Goal: Task Accomplishment & Management: Complete application form

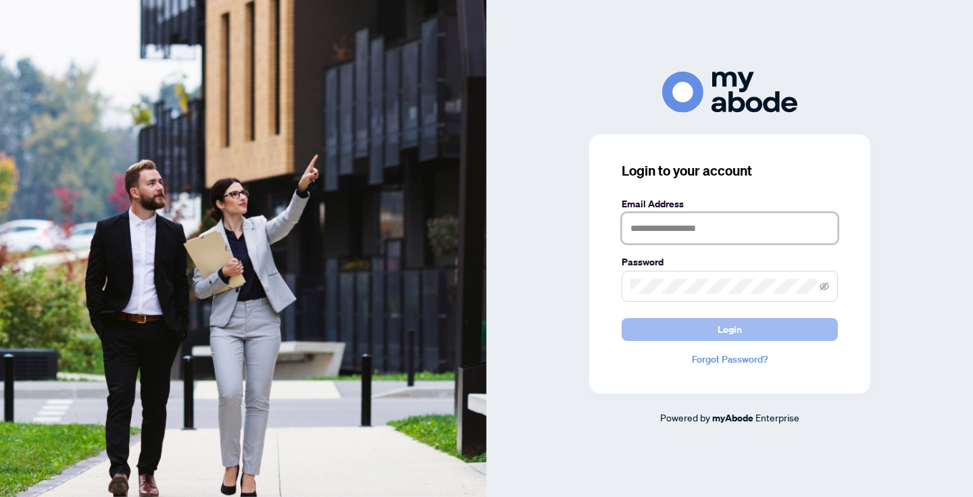
type input "**********"
click at [731, 329] on span "Login" at bounding box center [730, 330] width 24 height 22
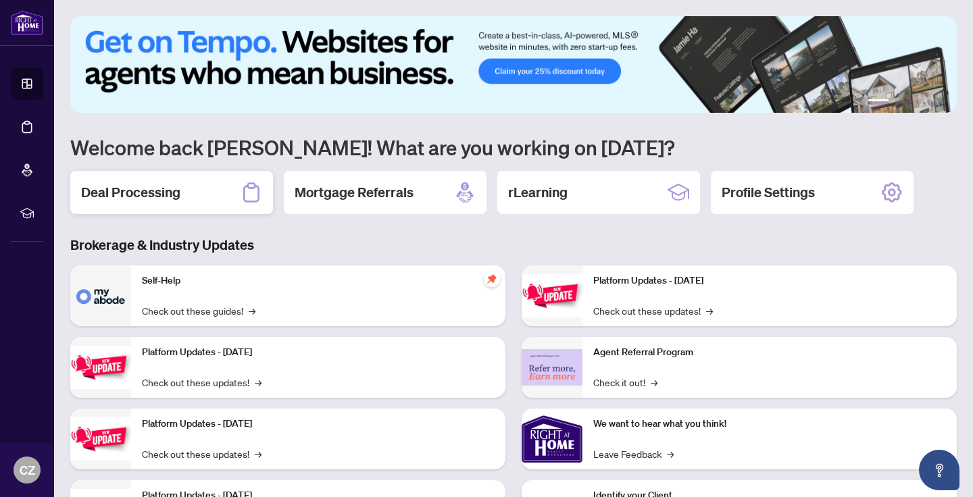
click at [141, 185] on h2 "Deal Processing" at bounding box center [130, 192] width 99 height 19
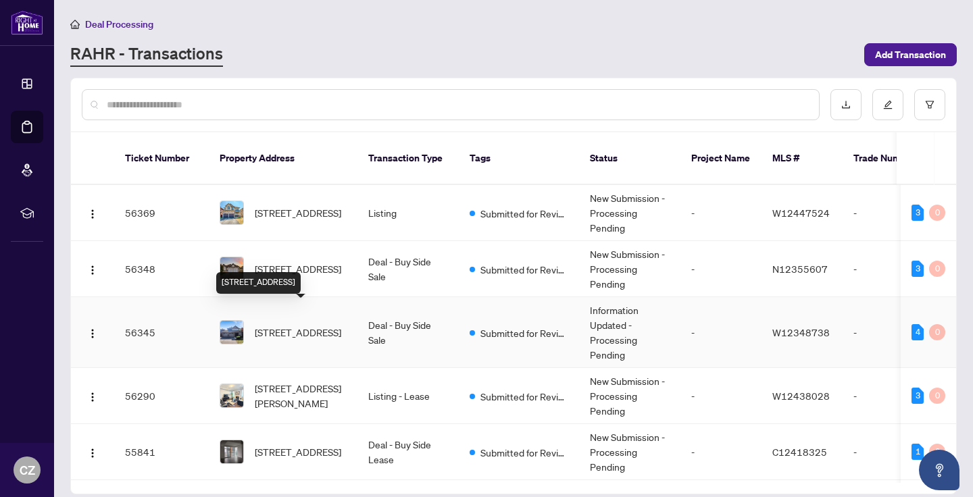
click at [296, 325] on span "2278 Dunedin Rd, Oakville, Ontario L6J 6J6, Canada" at bounding box center [298, 332] width 87 height 15
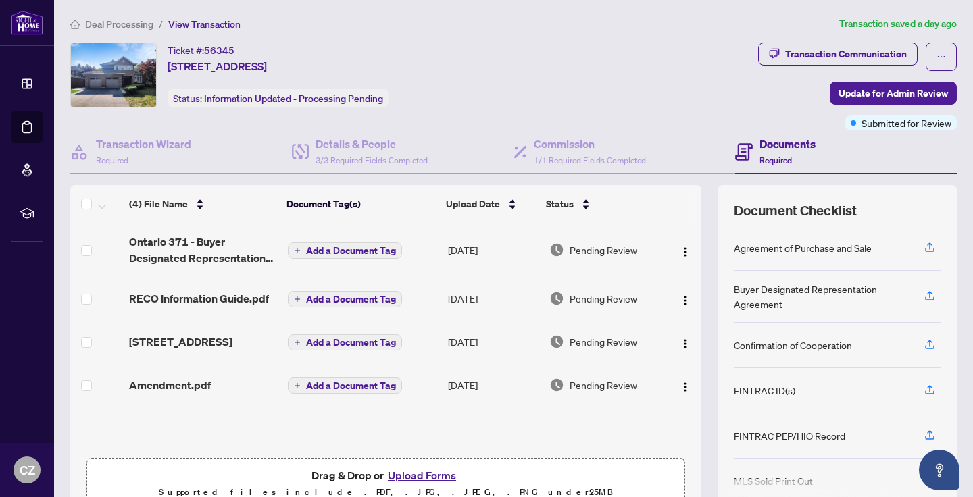
click at [784, 151] on div "Documents Required" at bounding box center [788, 152] width 56 height 32
click at [774, 145] on h4 "Documents" at bounding box center [788, 144] width 56 height 16
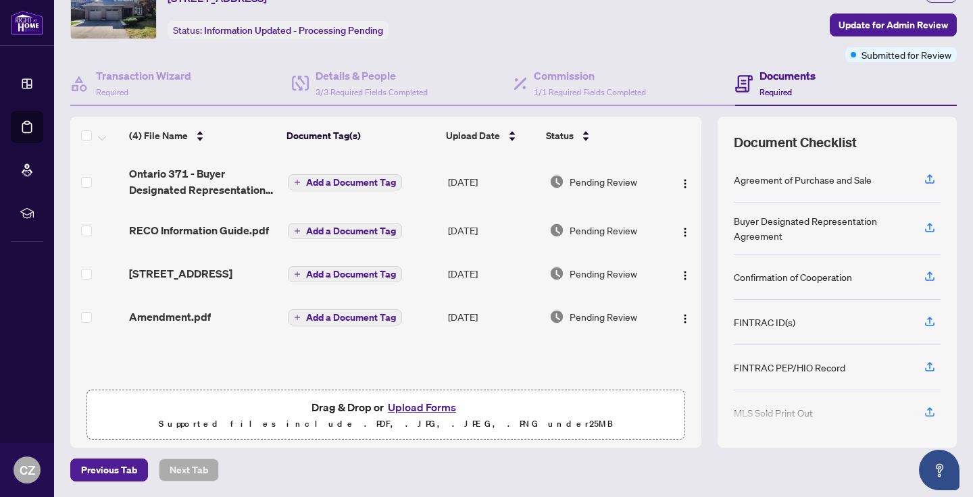
click at [425, 406] on button "Upload Forms" at bounding box center [422, 408] width 76 height 18
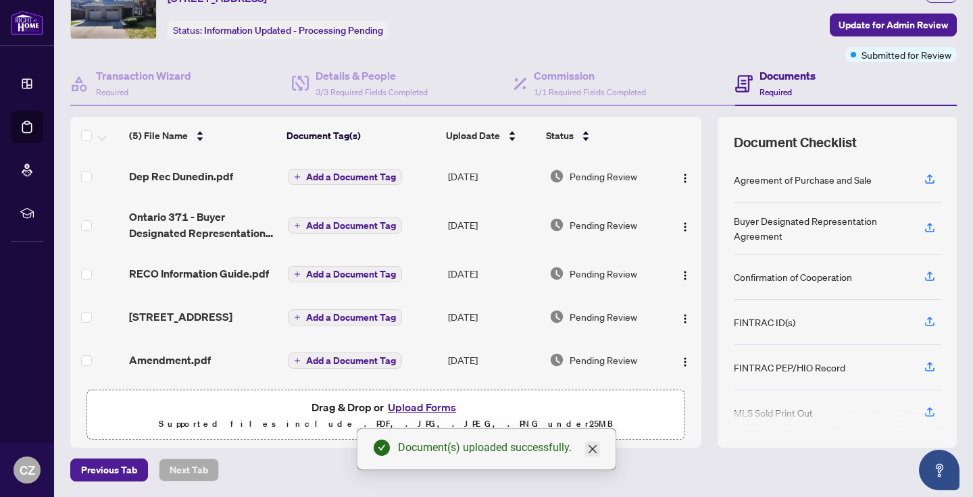
click at [596, 453] on icon "close" at bounding box center [593, 449] width 8 height 8
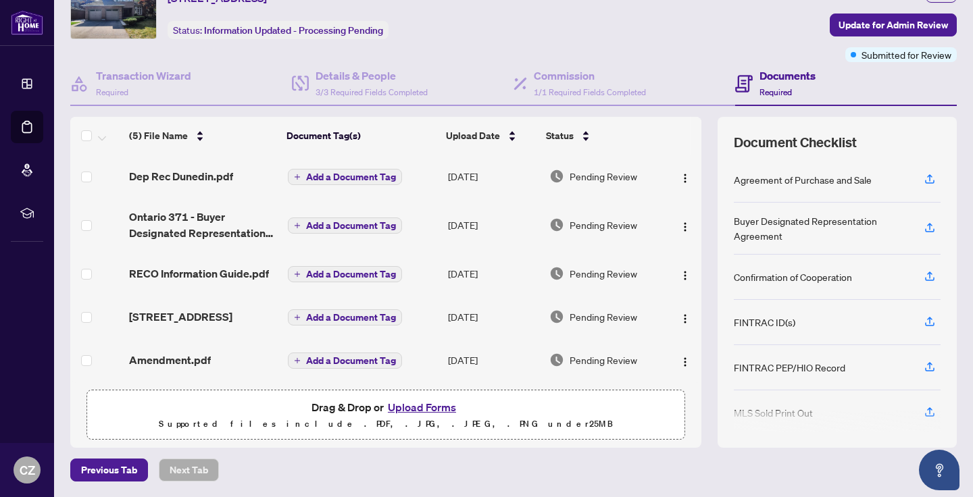
scroll to position [0, 0]
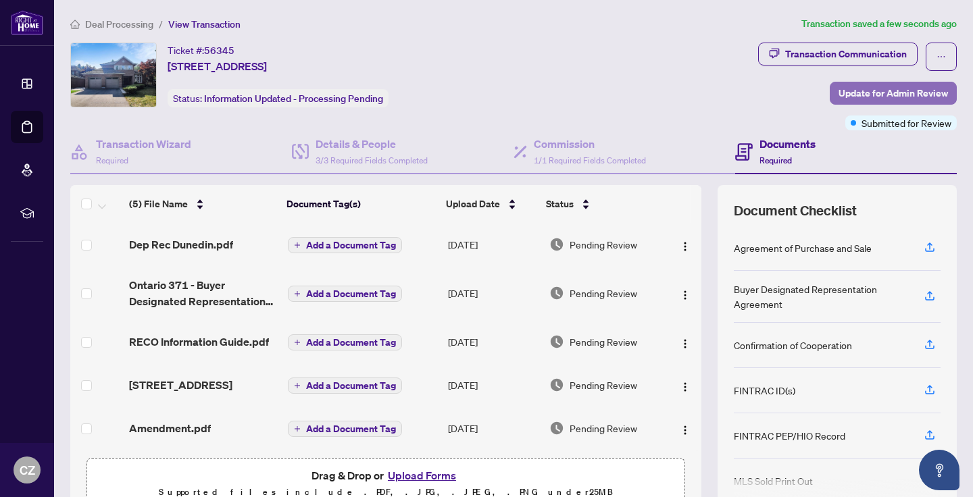
click at [912, 93] on span "Update for Admin Review" at bounding box center [893, 93] width 109 height 22
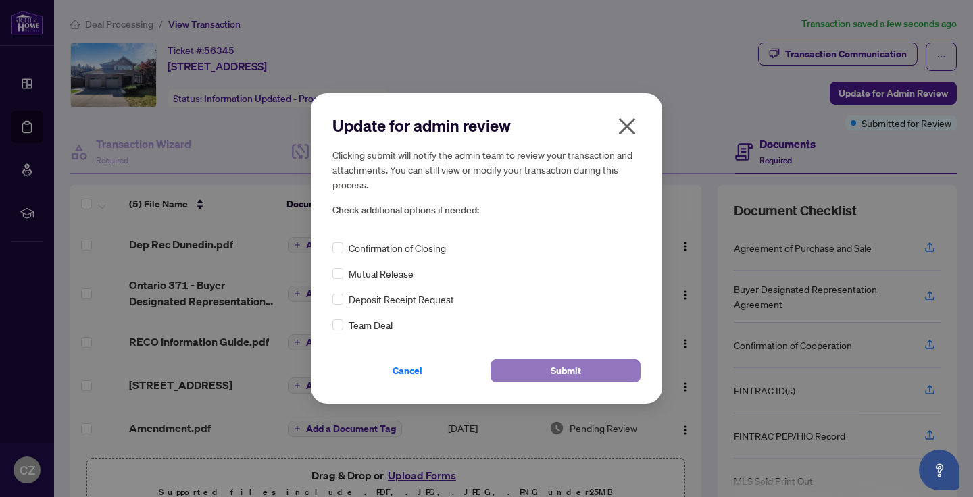
click at [621, 372] on button "Submit" at bounding box center [566, 371] width 150 height 23
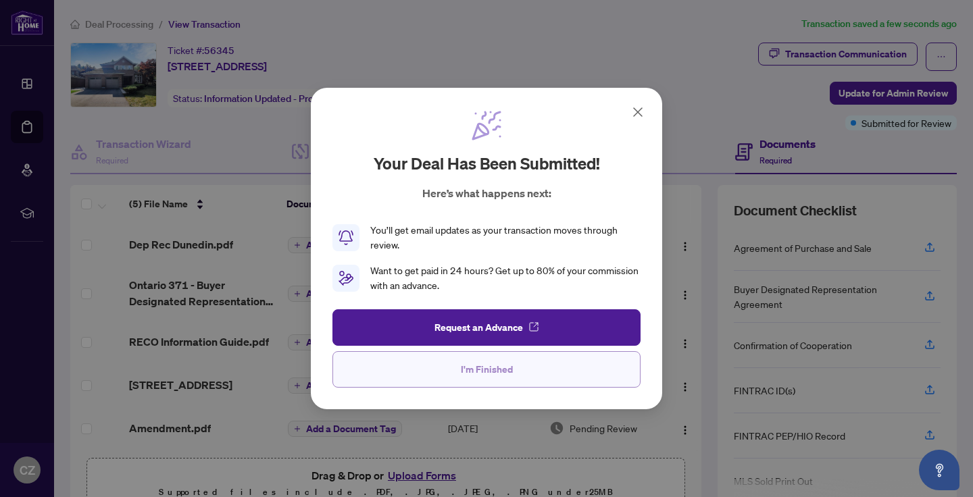
click at [555, 368] on button "I'm Finished" at bounding box center [487, 369] width 308 height 36
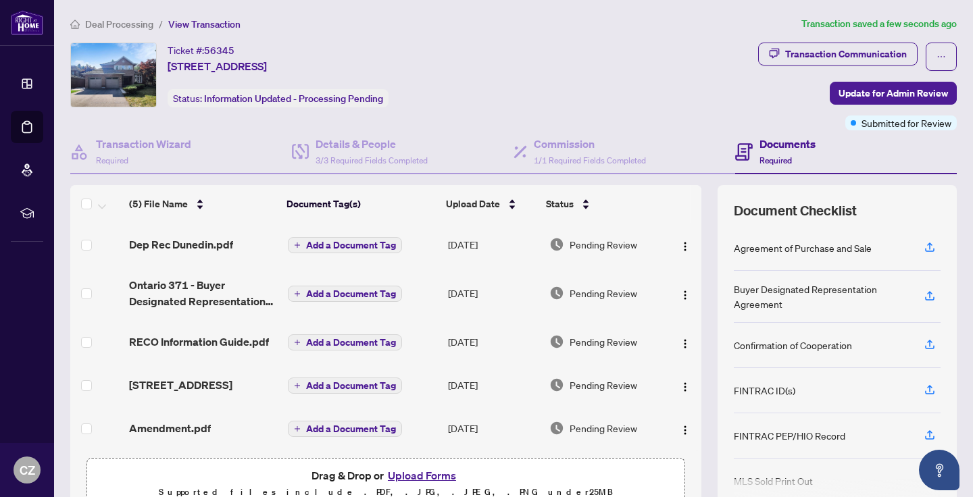
click at [132, 18] on span "Deal Processing" at bounding box center [119, 24] width 68 height 12
